Goal: Information Seeking & Learning: Find specific fact

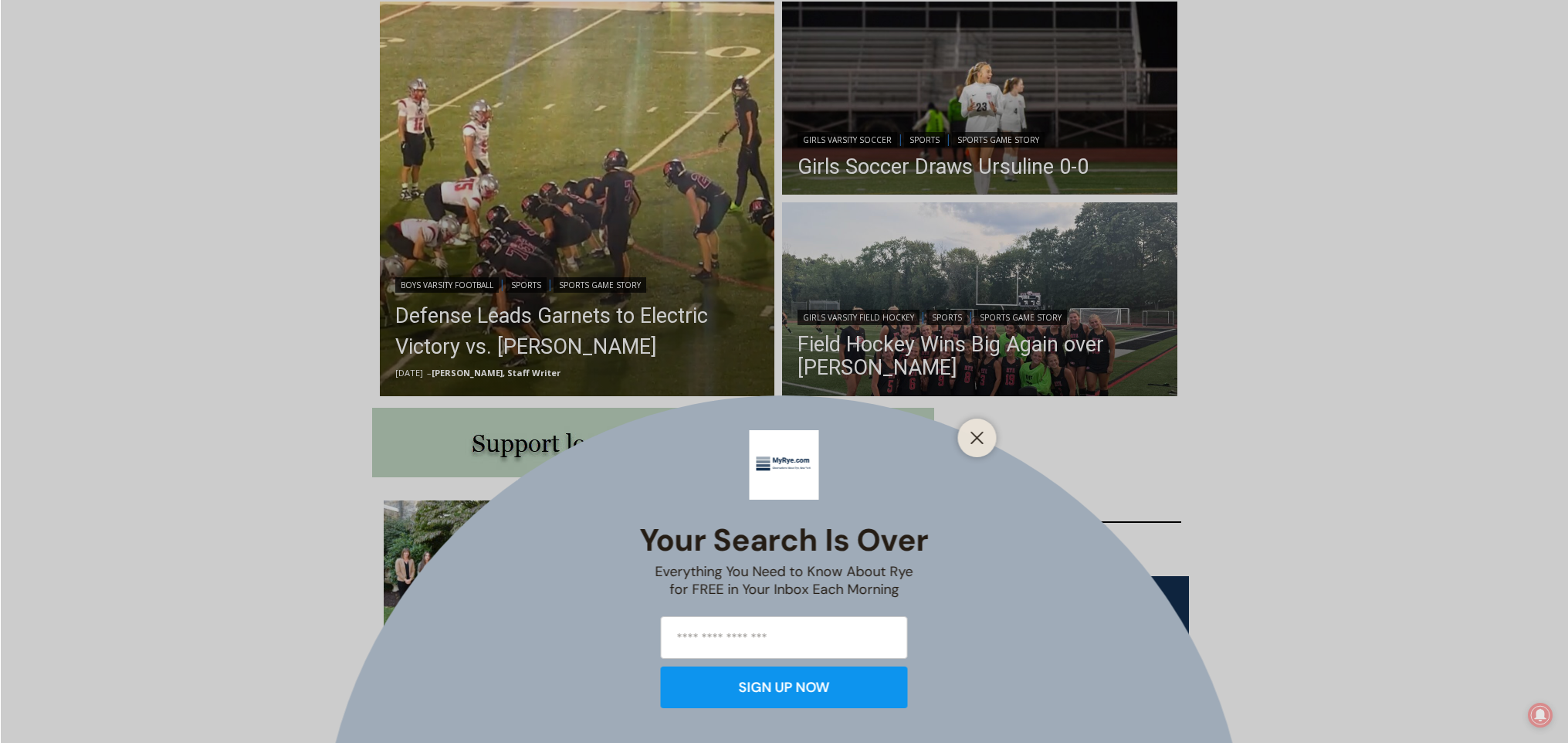
scroll to position [434, 0]
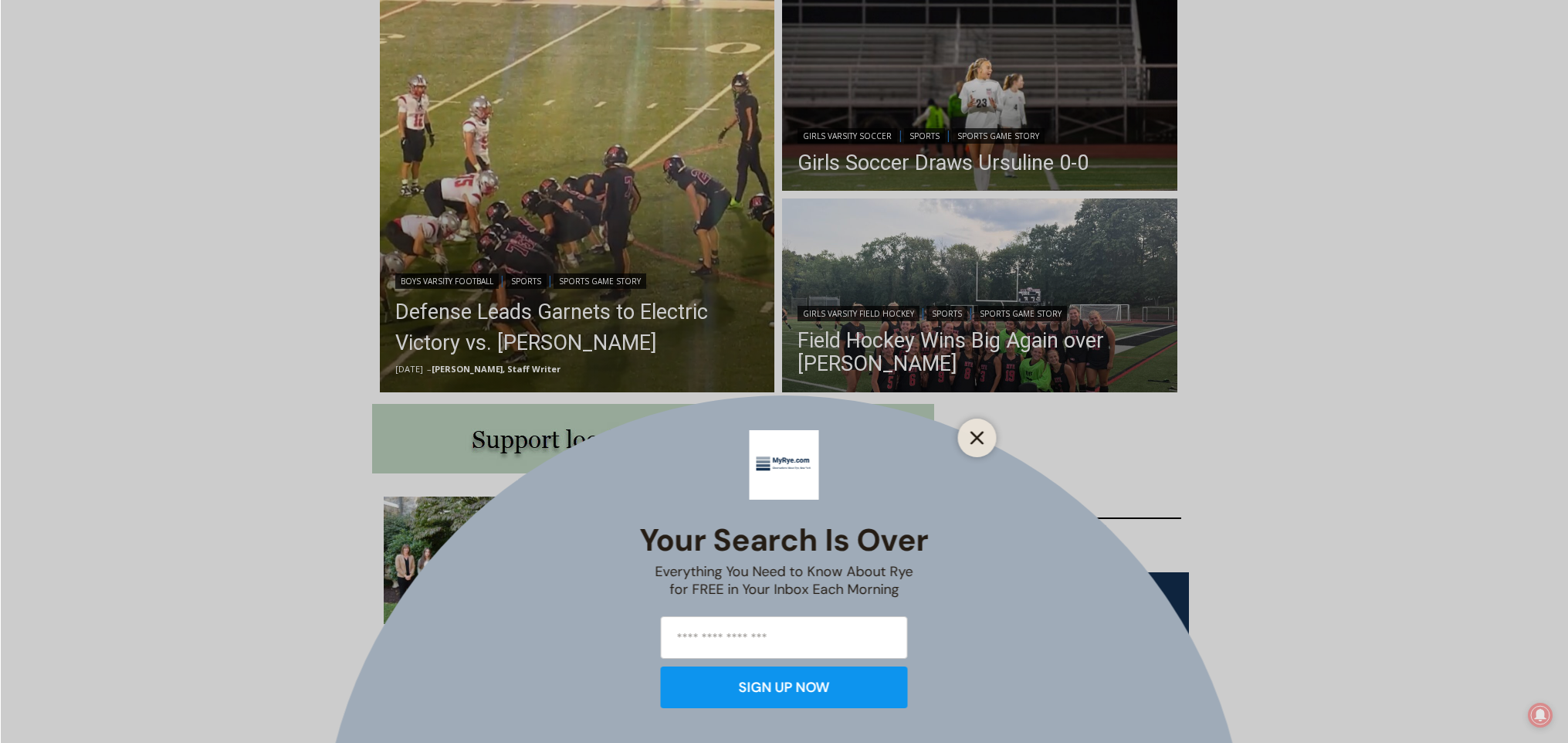
click at [976, 434] on icon "Close" at bounding box center [977, 438] width 14 height 14
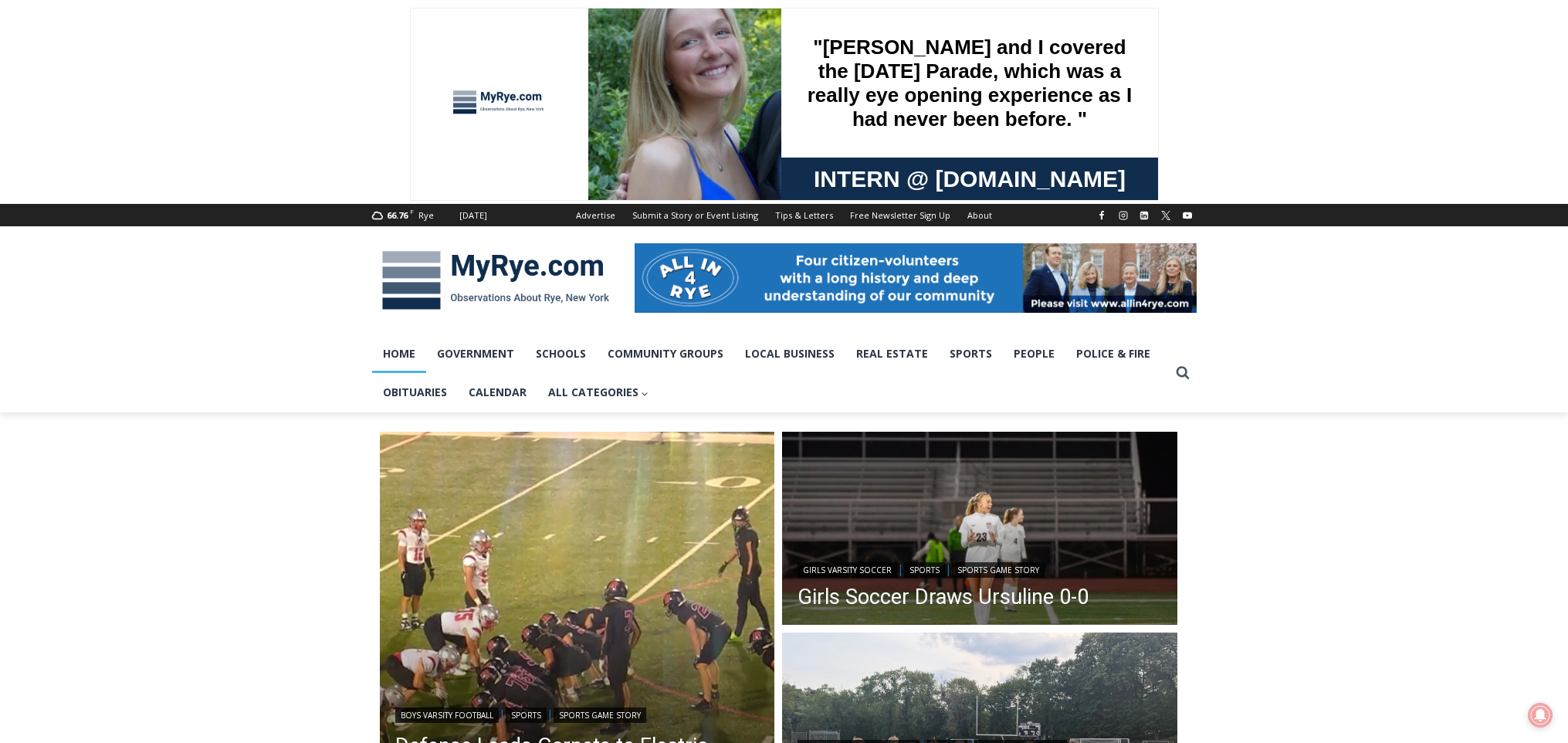
scroll to position [13, 0]
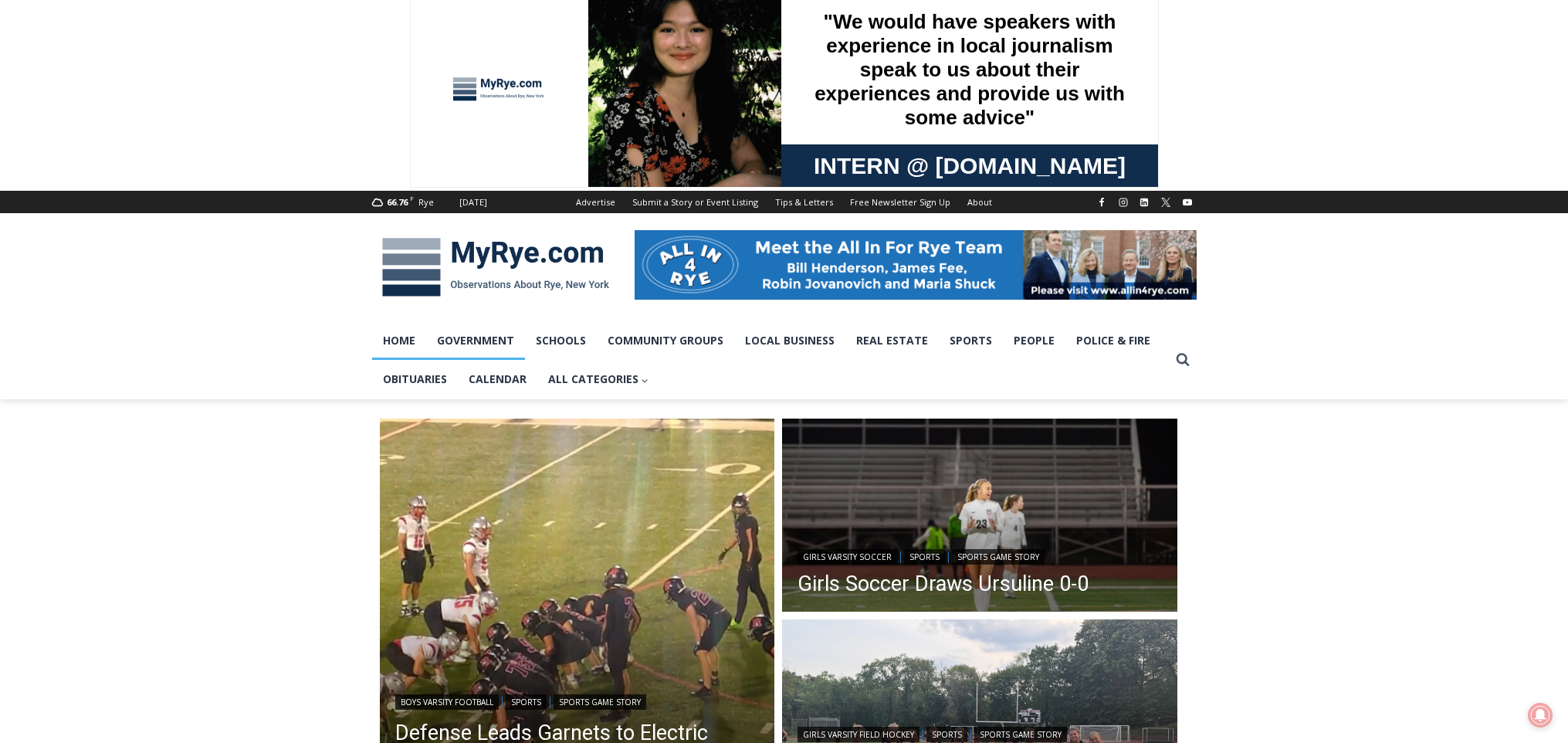
click at [477, 342] on link "Government" at bounding box center [476, 340] width 99 height 39
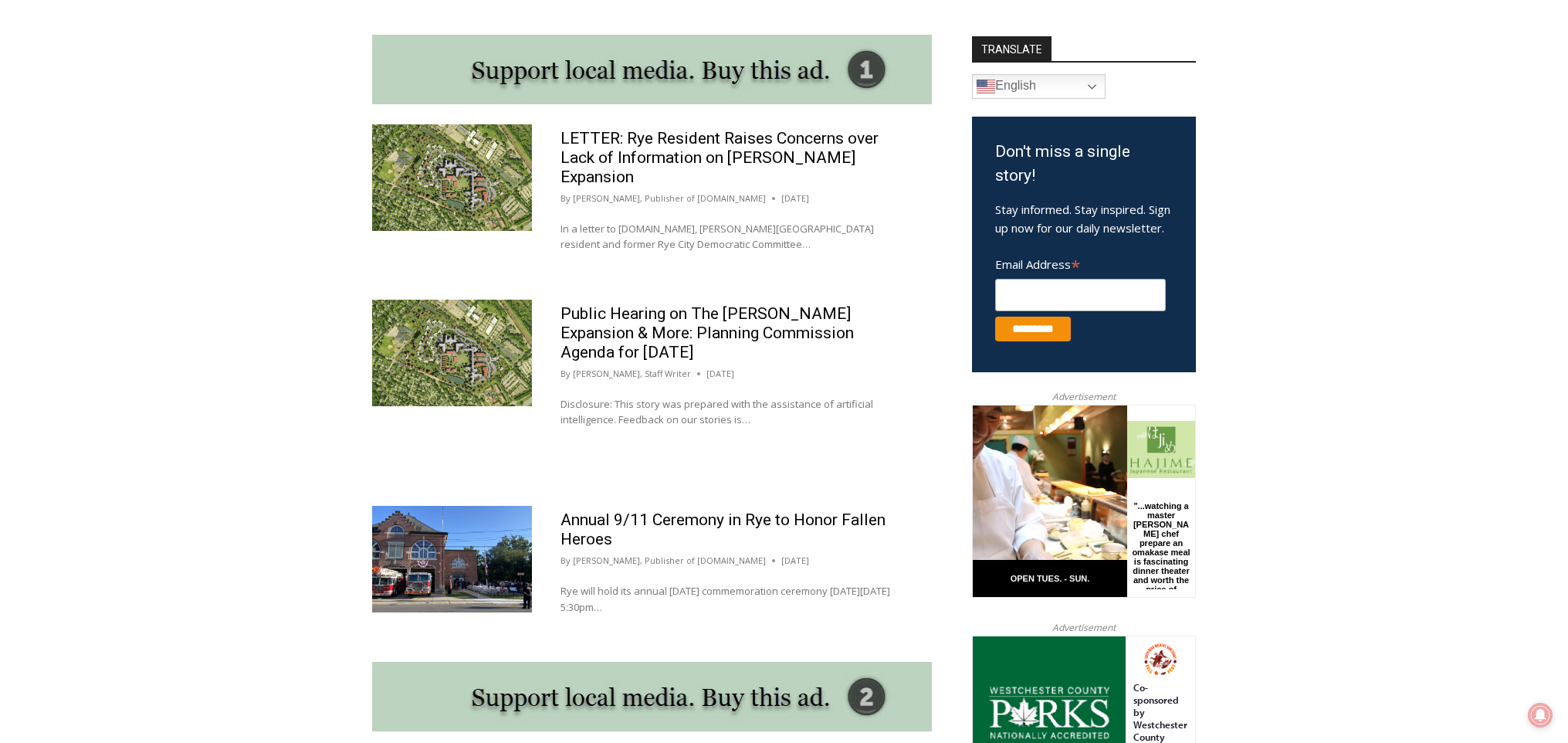
scroll to position [833, 0]
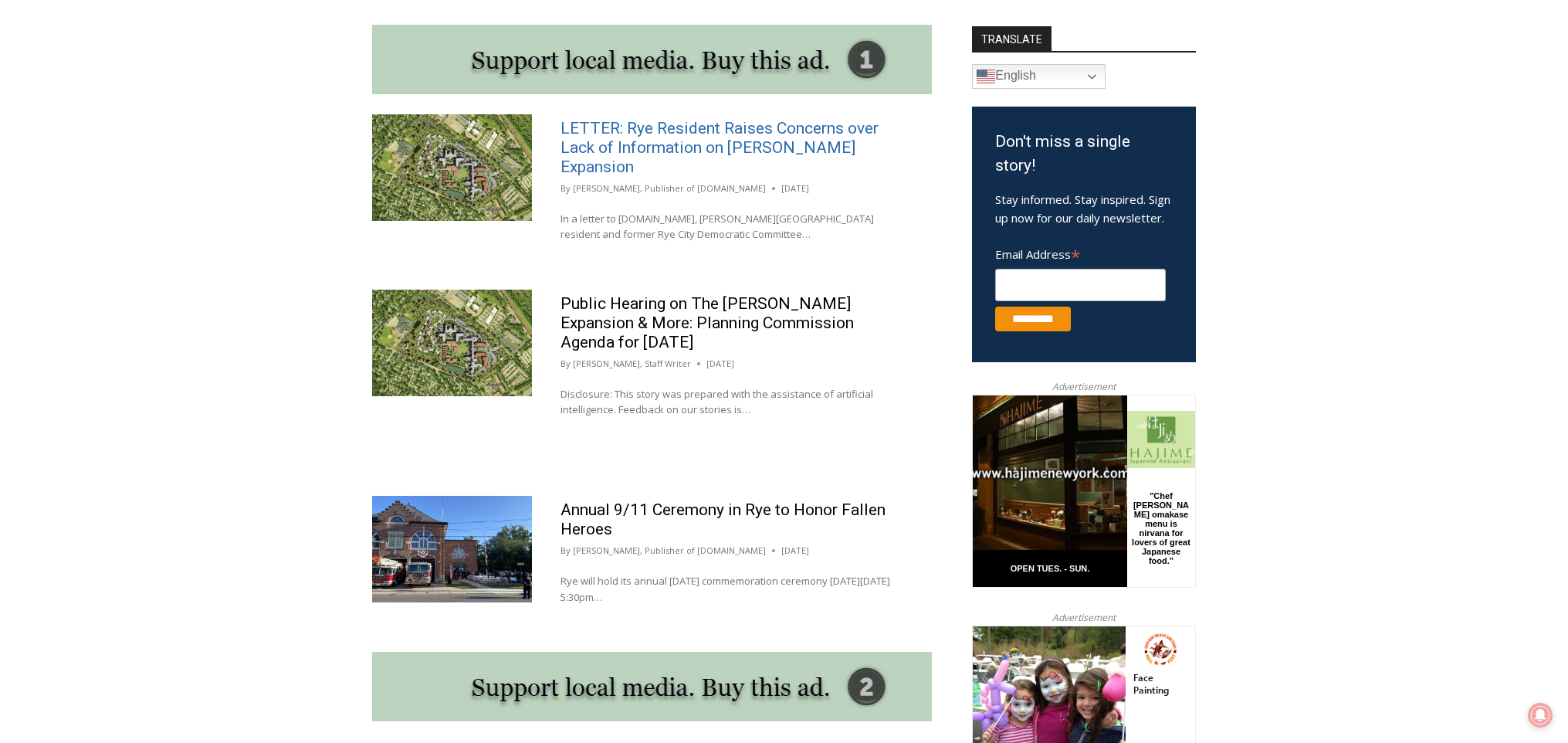
click at [657, 127] on link "LETTER: Rye Resident Raises Concerns over Lack of Information on [PERSON_NAME] …" at bounding box center [719, 148] width 318 height 57
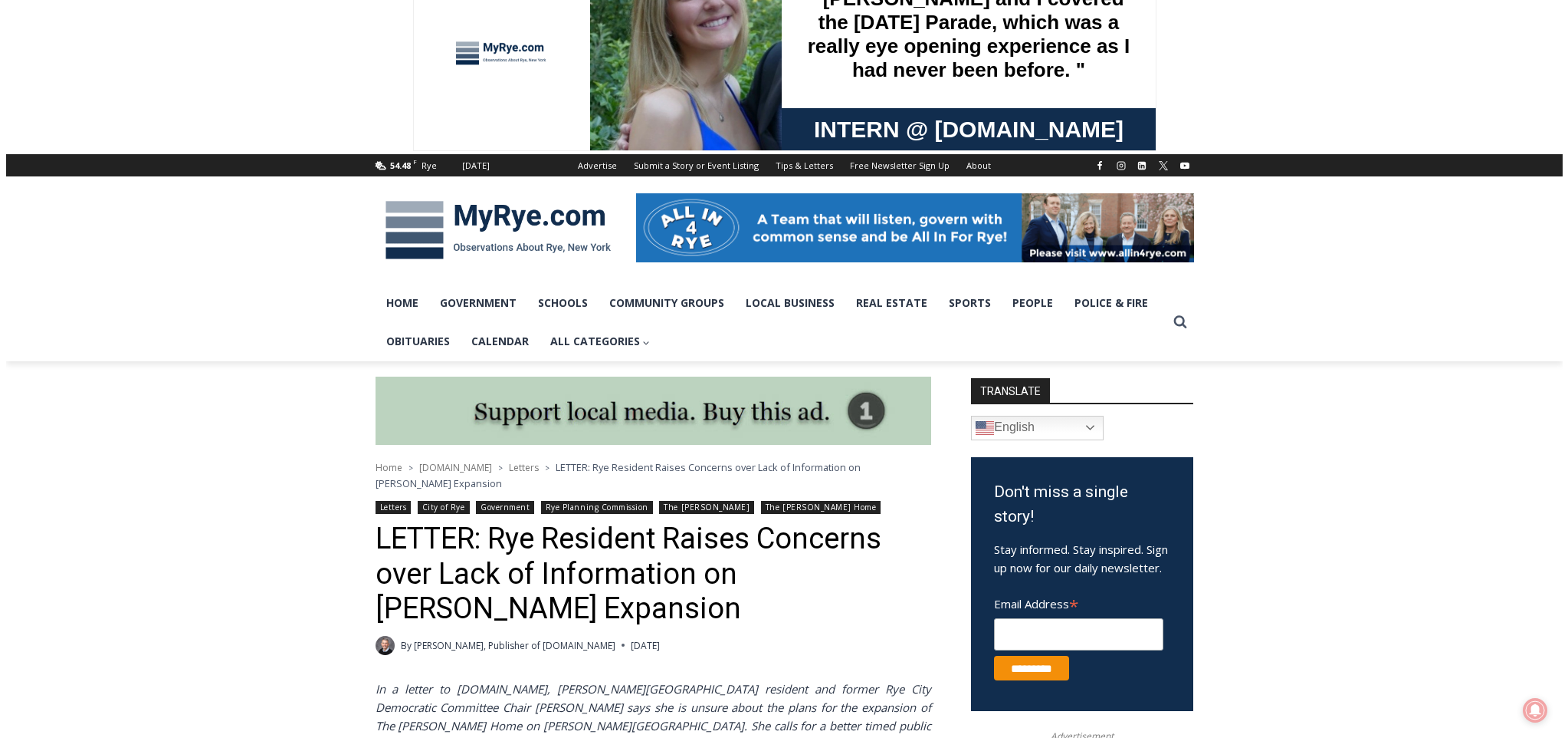
scroll to position [51, 0]
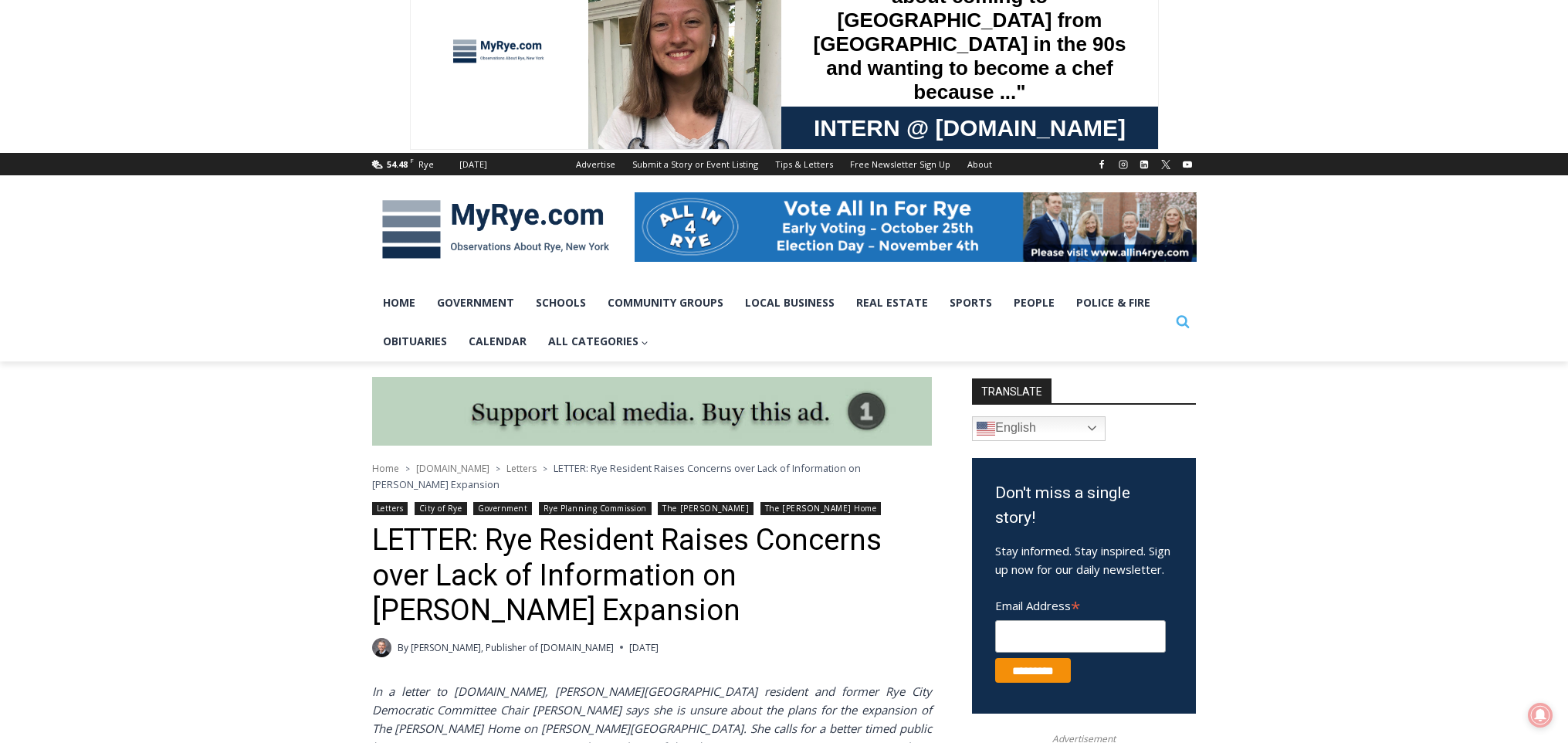
click at [1182, 324] on icon "Search" at bounding box center [1183, 321] width 14 height 14
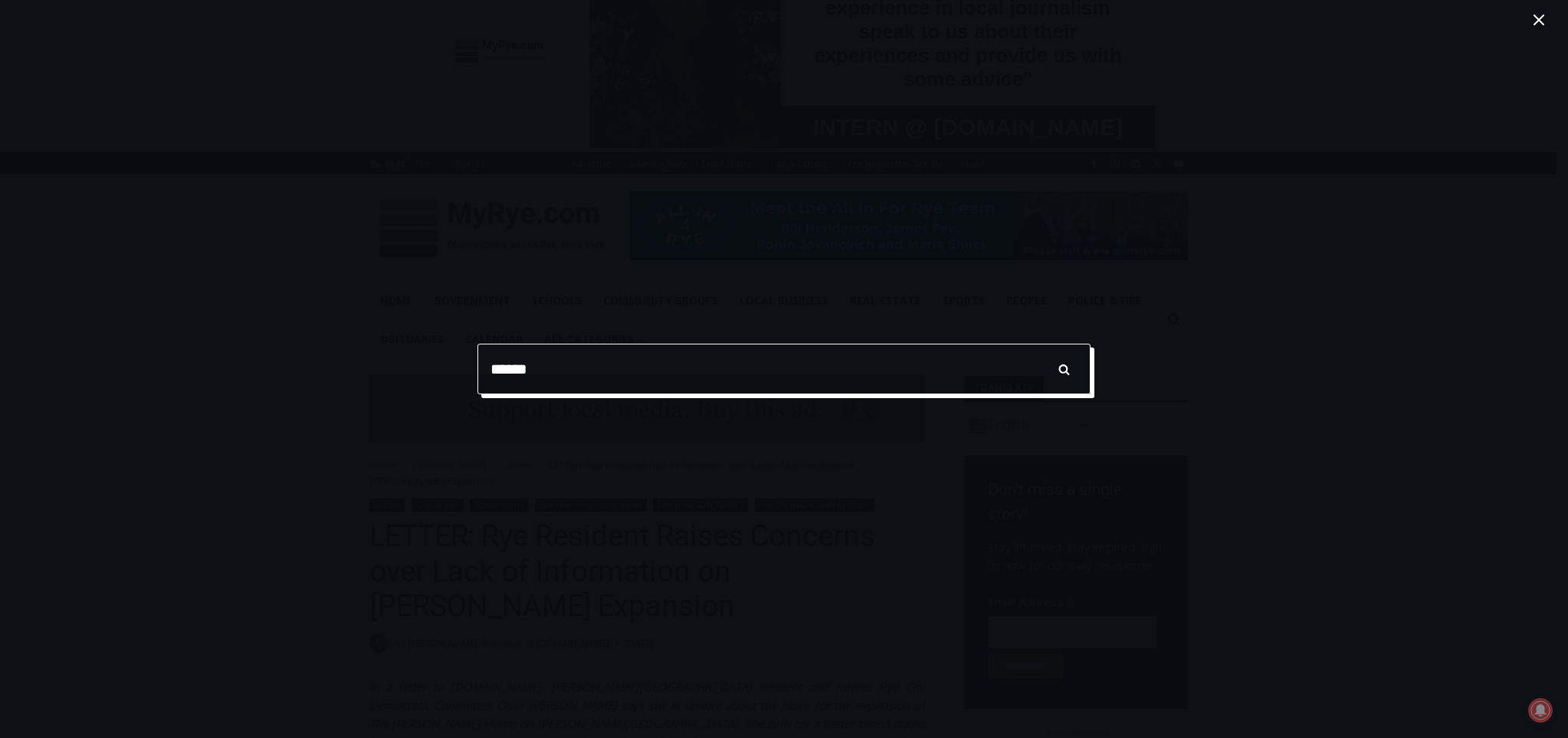
type input "******"
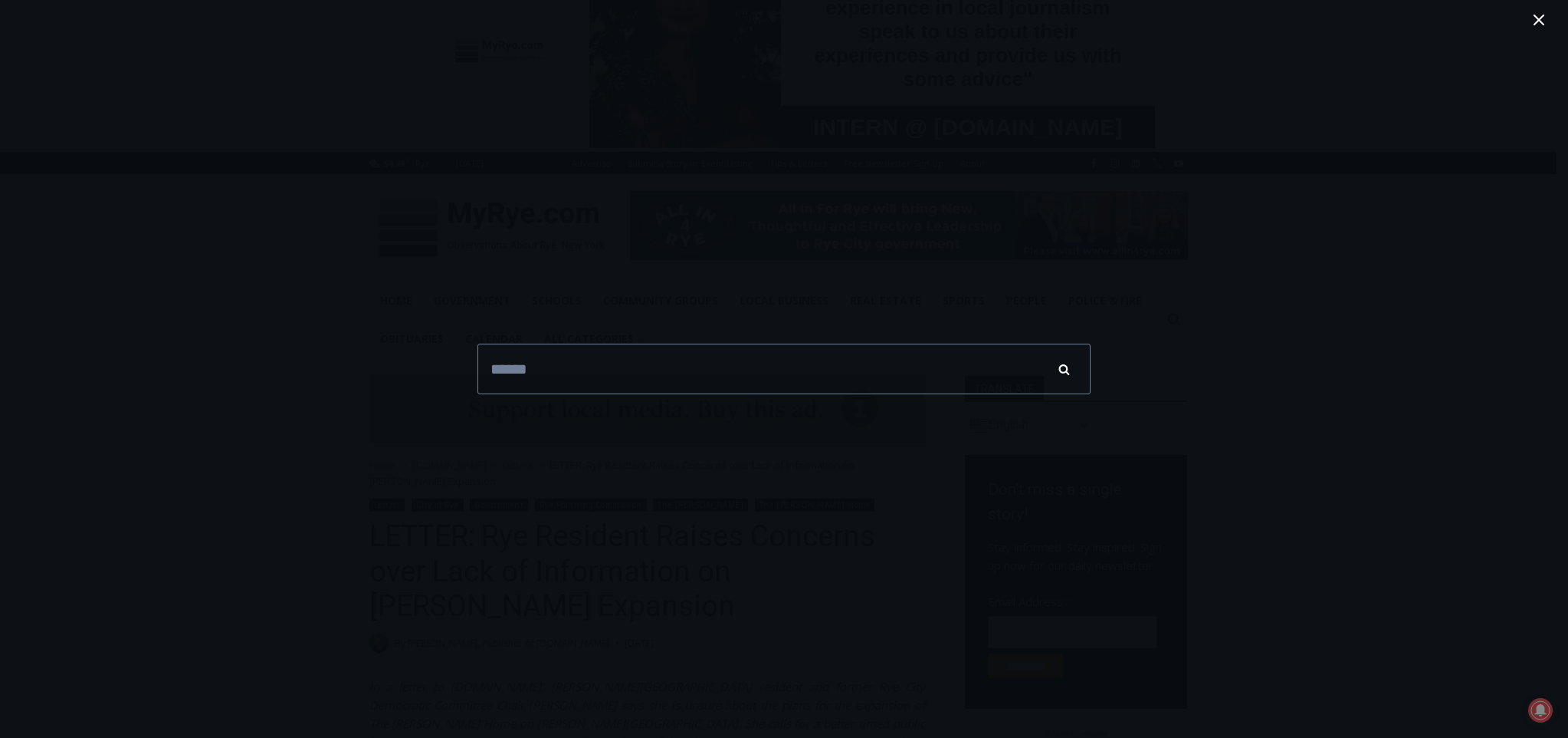
click at [1064, 370] on input "******" at bounding box center [1064, 369] width 54 height 51
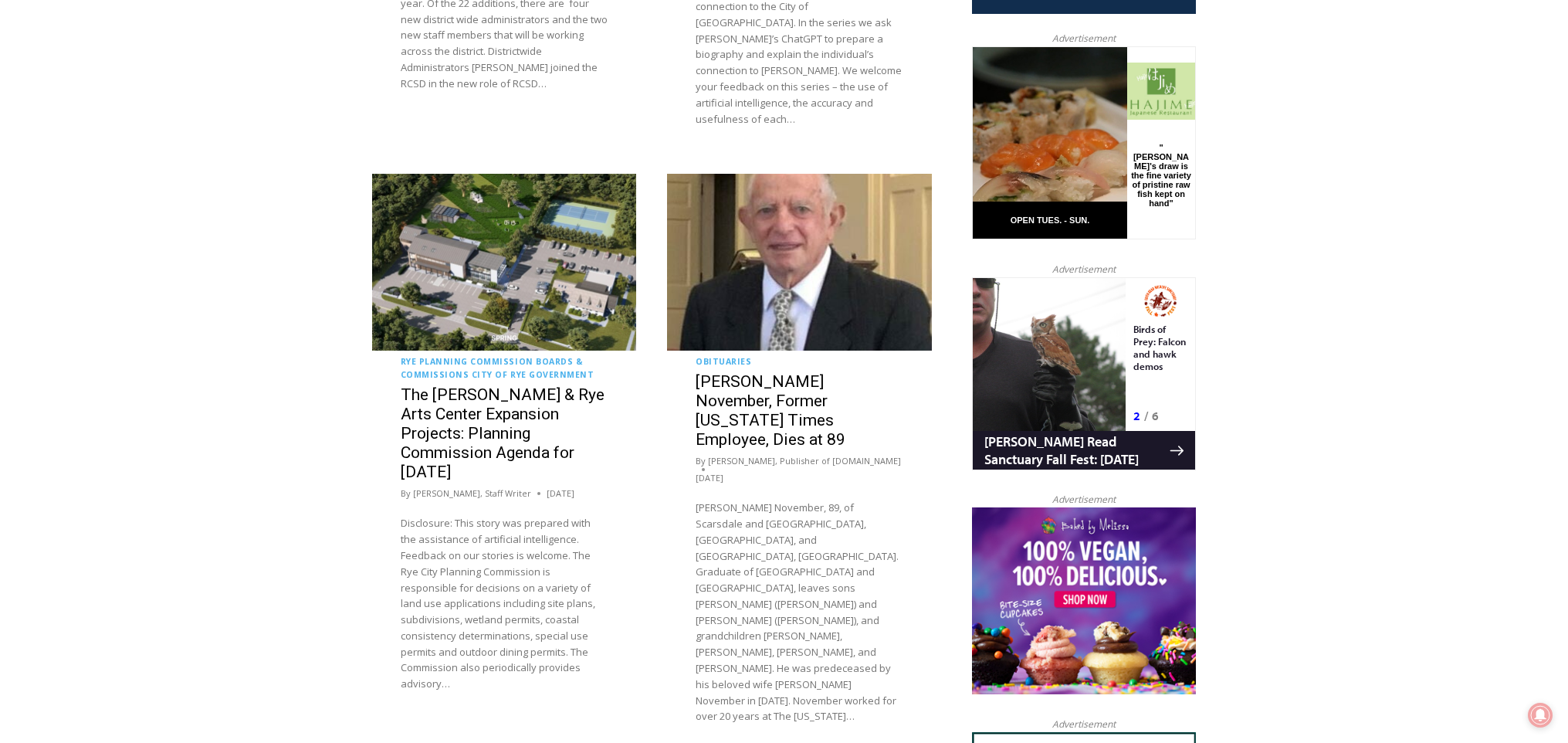
scroll to position [1148, 0]
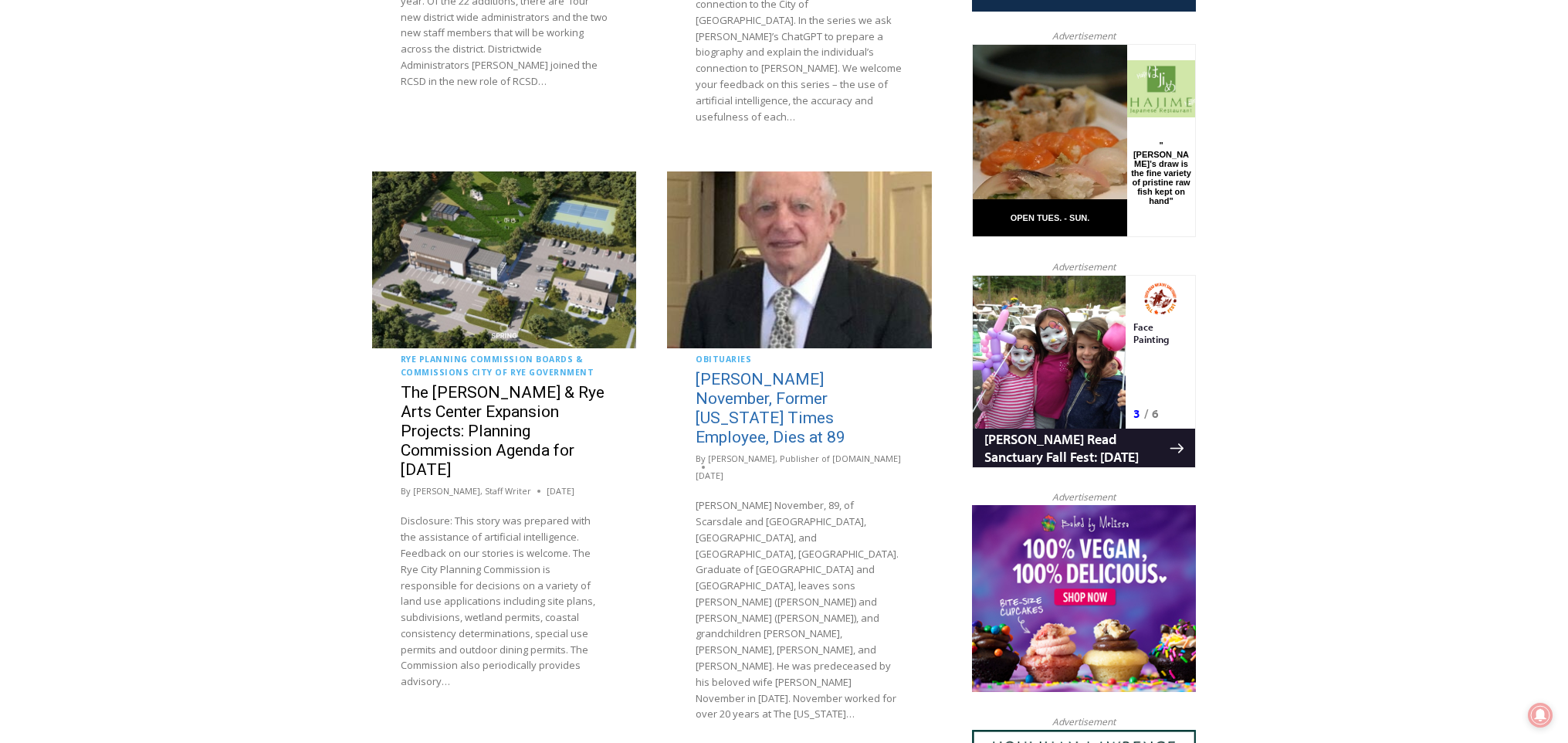
click at [761, 370] on link "[PERSON_NAME] November, Former [US_STATE] Times Employee, Dies at 89" at bounding box center [770, 407] width 150 height 76
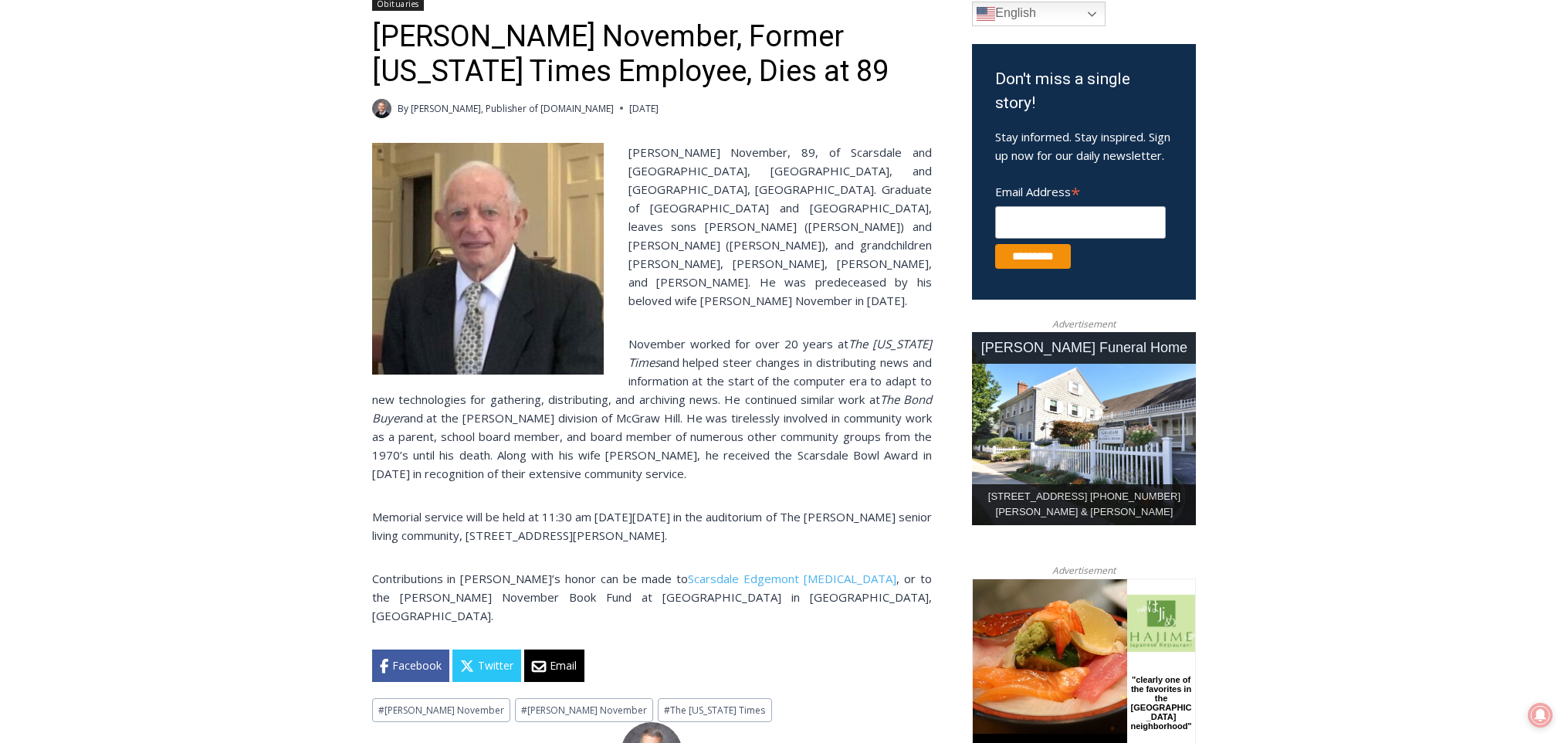
scroll to position [452, 0]
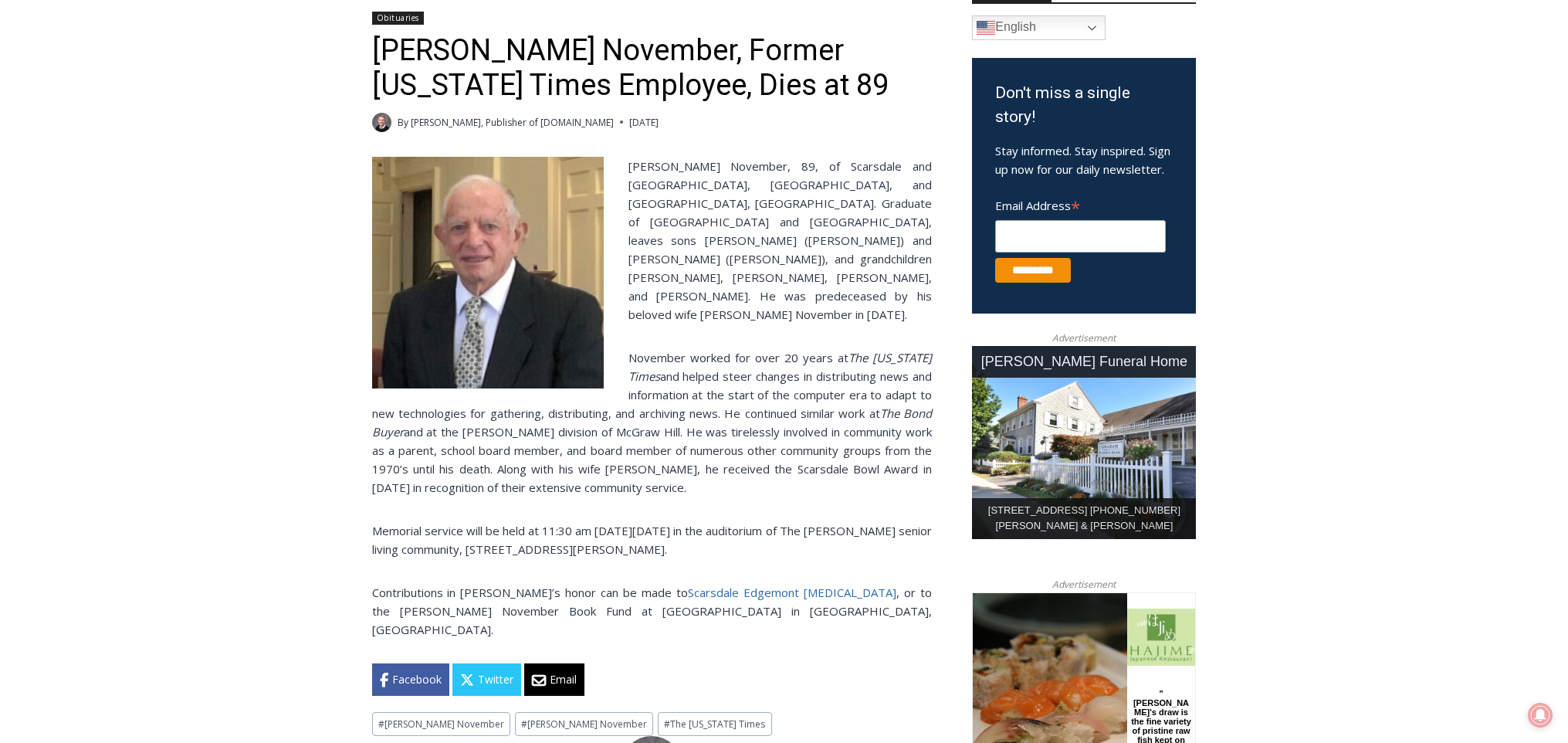
click at [733, 584] on link "Scarsdale Edgemont Family Counseling" at bounding box center [792, 592] width 208 height 16
